Goal: Find specific page/section: Find specific page/section

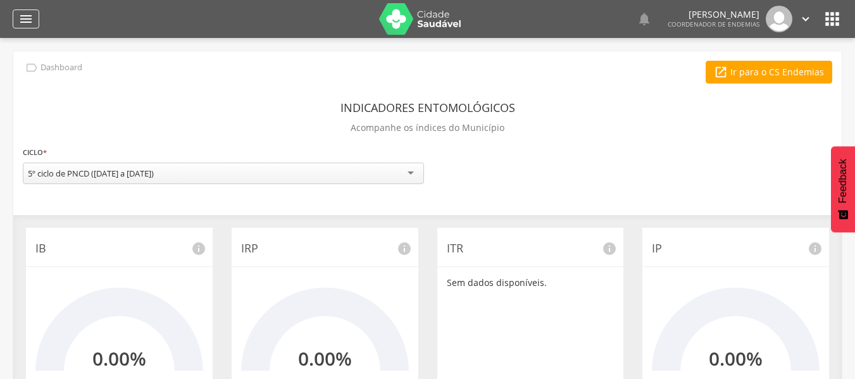
click at [23, 16] on icon "" at bounding box center [25, 18] width 15 height 15
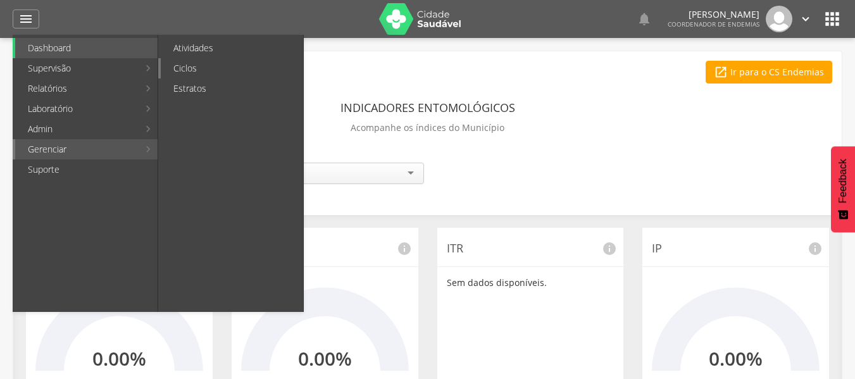
click at [205, 72] on link "Ciclos" at bounding box center [232, 68] width 142 height 20
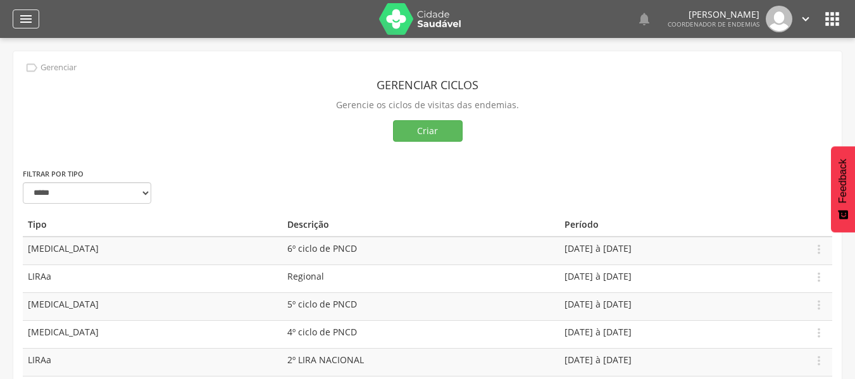
click at [34, 16] on div "" at bounding box center [26, 18] width 27 height 19
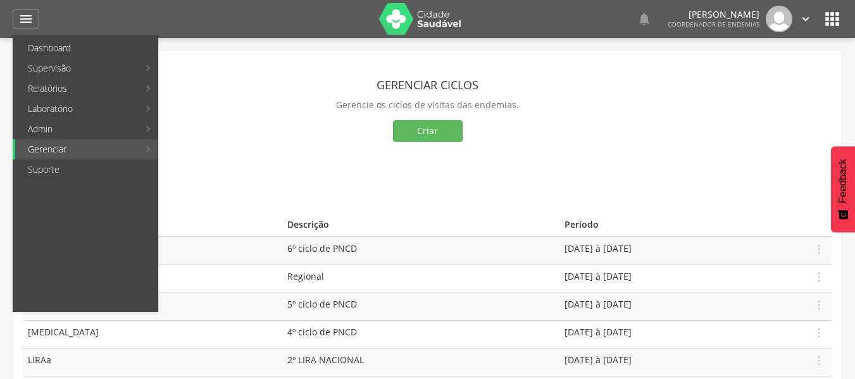
click at [23, 3] on div " Dashboard Supervisão Ranking Aplicativo desatualizado Última sincronização Ma…" at bounding box center [428, 19] width 830 height 38
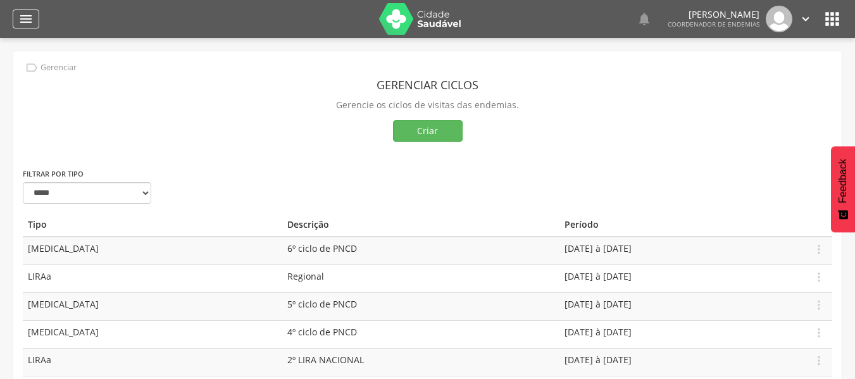
click at [30, 19] on icon "" at bounding box center [25, 18] width 15 height 15
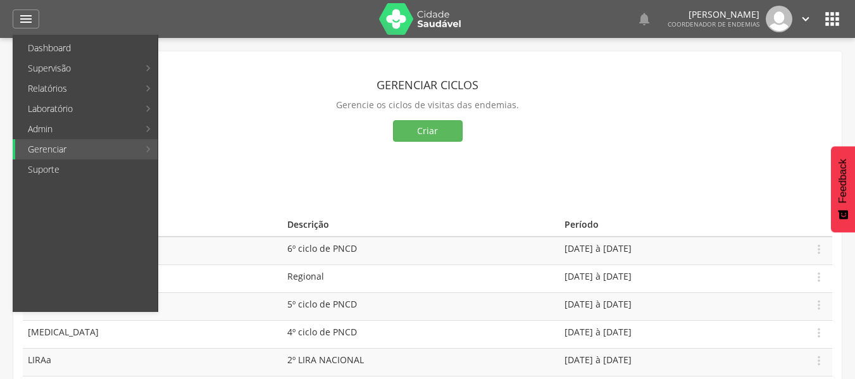
drag, startPoint x: 379, startPoint y: 95, endPoint x: 366, endPoint y: 82, distance: 18.8
click at [375, 94] on header "Gerenciar ciclos" at bounding box center [428, 84] width 810 height 23
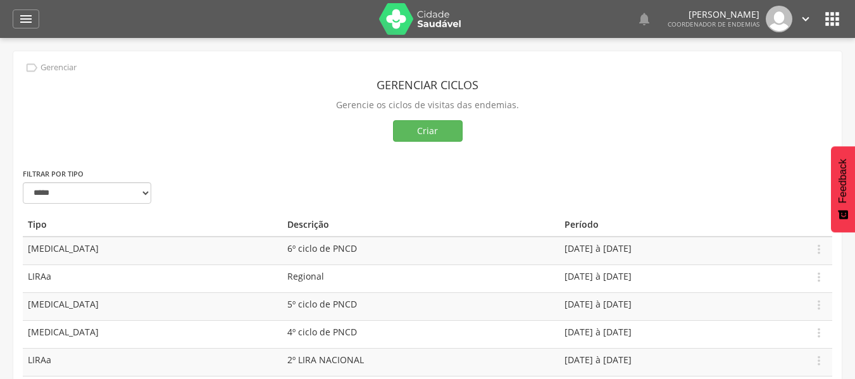
click at [35, 68] on icon "" at bounding box center [32, 68] width 14 height 14
click at [23, 24] on icon "" at bounding box center [25, 18] width 15 height 15
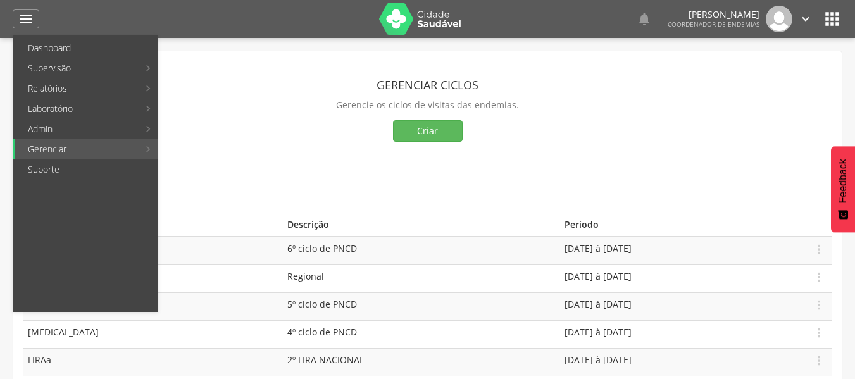
click at [170, 62] on link "Aplicativo desatualizado" at bounding box center [232, 68] width 142 height 20
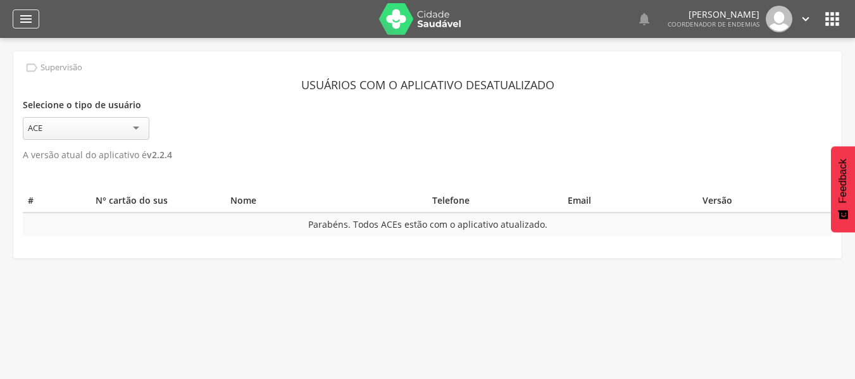
click at [30, 20] on icon "" at bounding box center [25, 18] width 15 height 15
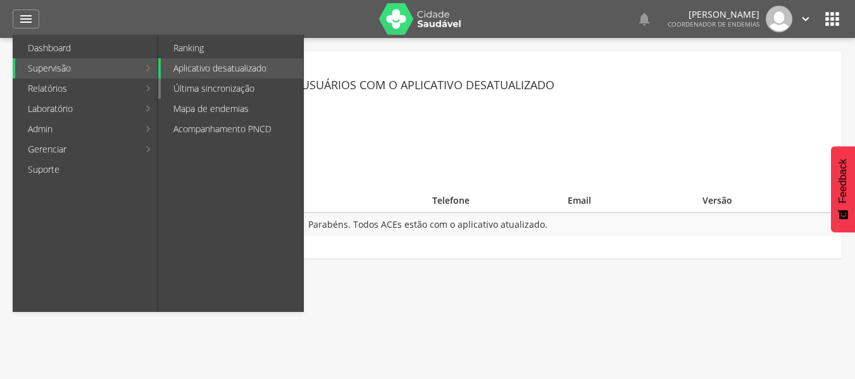
click at [217, 89] on link "Última sincronização" at bounding box center [232, 89] width 142 height 20
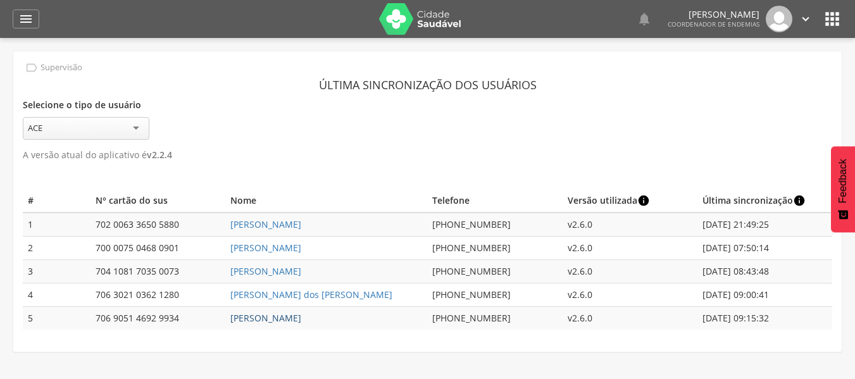
click at [296, 315] on link "[PERSON_NAME]" at bounding box center [265, 318] width 71 height 12
type input "**********"
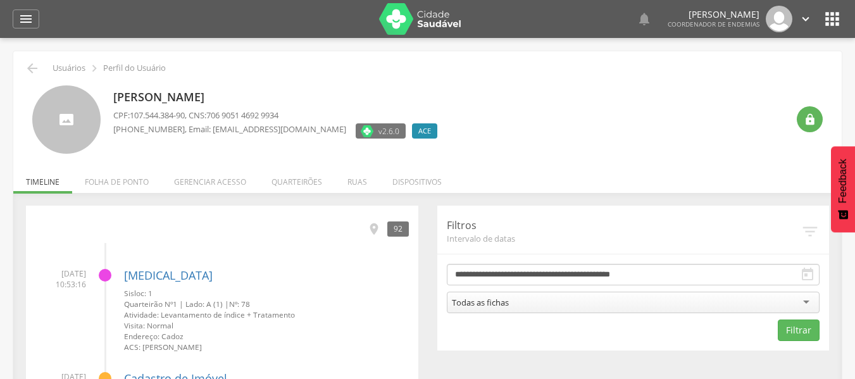
click at [177, 186] on li "Gerenciar acesso" at bounding box center [210, 179] width 98 height 30
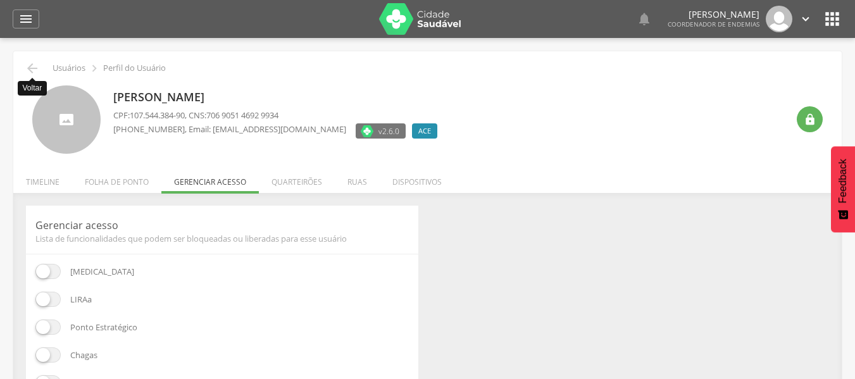
click at [38, 71] on icon "" at bounding box center [32, 68] width 15 height 15
